Goal: Task Accomplishment & Management: Use online tool/utility

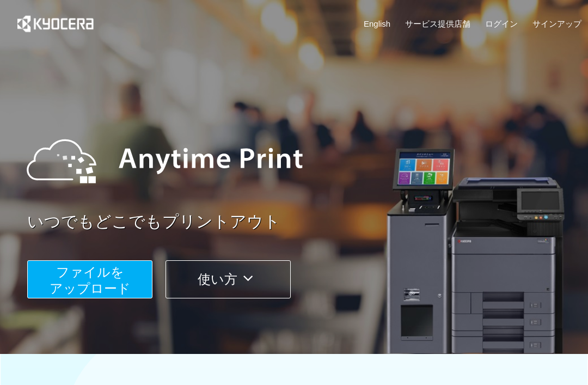
click at [134, 272] on button "ファイルを ​​アップロード" at bounding box center [89, 279] width 125 height 38
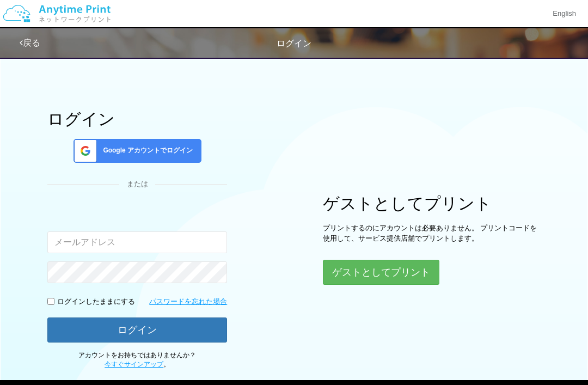
click at [417, 277] on button "ゲストとしてプリント" at bounding box center [381, 272] width 116 height 25
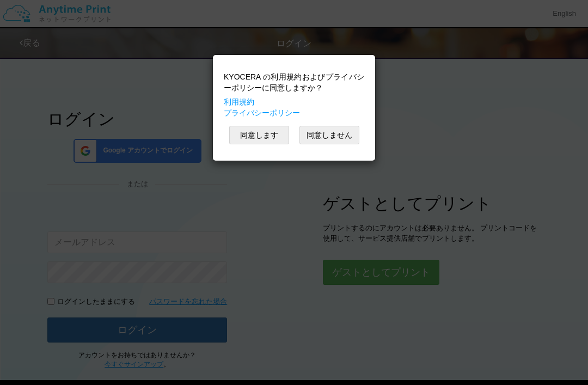
click at [271, 137] on button "同意します" at bounding box center [259, 135] width 60 height 19
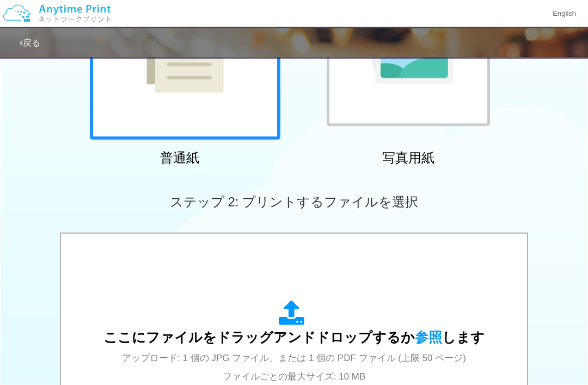
scroll to position [181, 0]
click at [426, 341] on span "参照" at bounding box center [428, 336] width 27 height 15
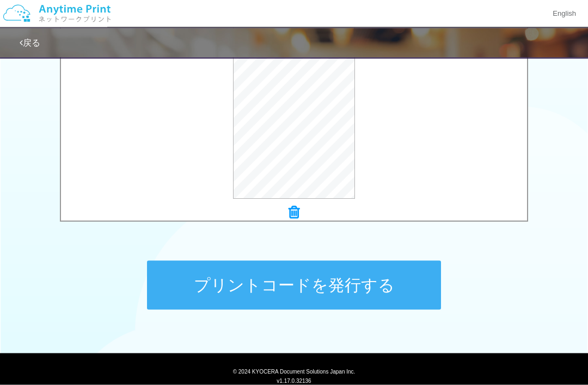
scroll to position [408, 0]
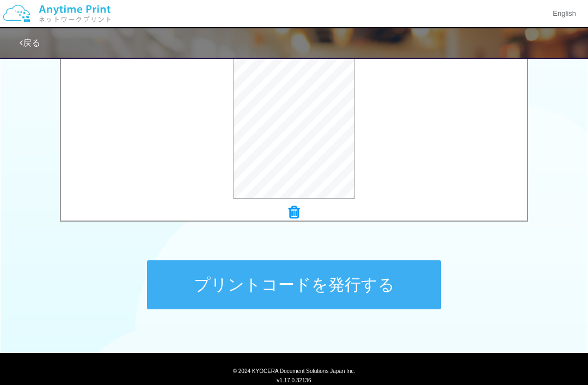
click at [319, 291] on button "プリントコードを発行する" at bounding box center [294, 284] width 294 height 49
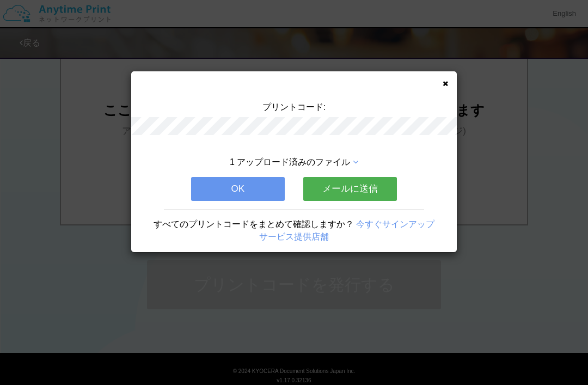
scroll to position [0, 0]
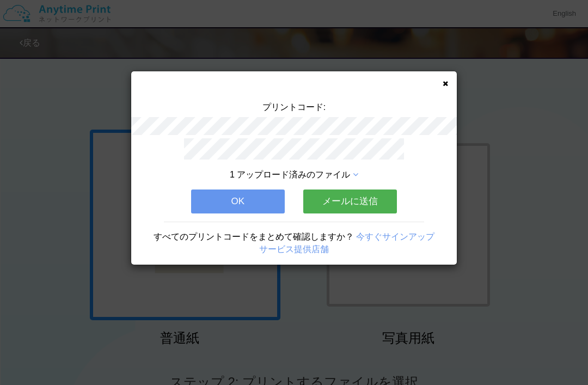
click at [358, 197] on button "メールに送信" at bounding box center [350, 201] width 94 height 24
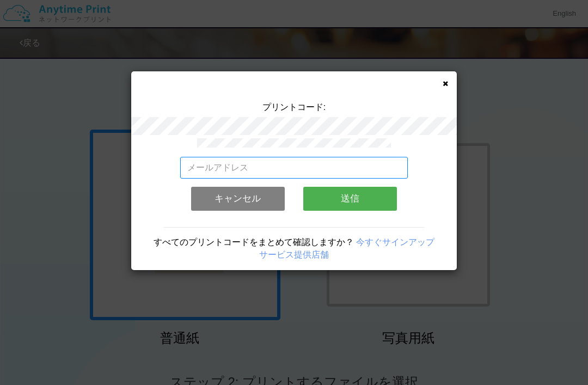
click at [353, 169] on input "email" at bounding box center [294, 168] width 228 height 22
type input "[EMAIL_ADDRESS][DOMAIN_NAME]"
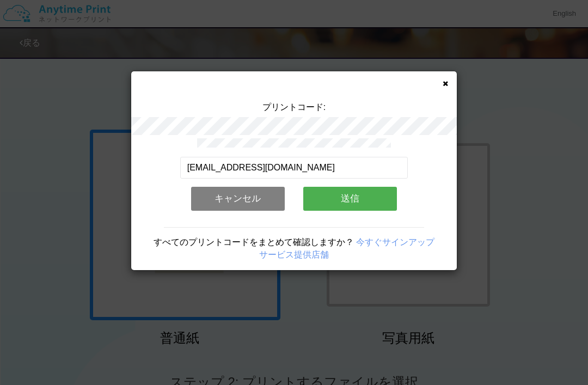
click at [360, 202] on button "送信" at bounding box center [350, 199] width 94 height 24
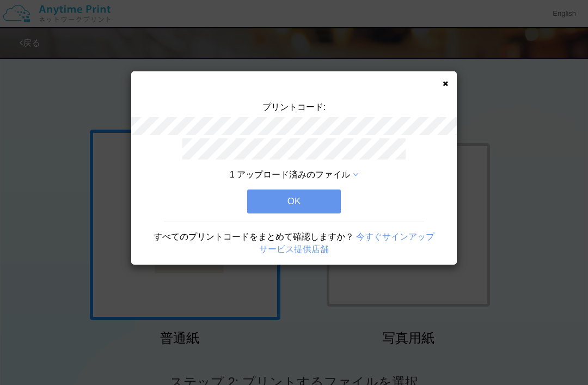
click at [329, 201] on button "OK" at bounding box center [294, 201] width 94 height 24
